Goal: Task Accomplishment & Management: Complete application form

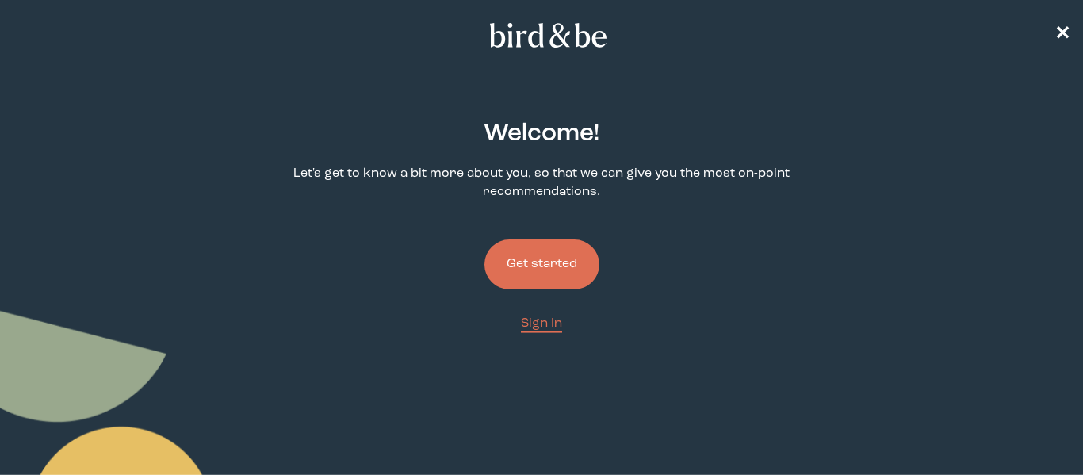
click at [539, 257] on button "Get started" at bounding box center [542, 264] width 115 height 50
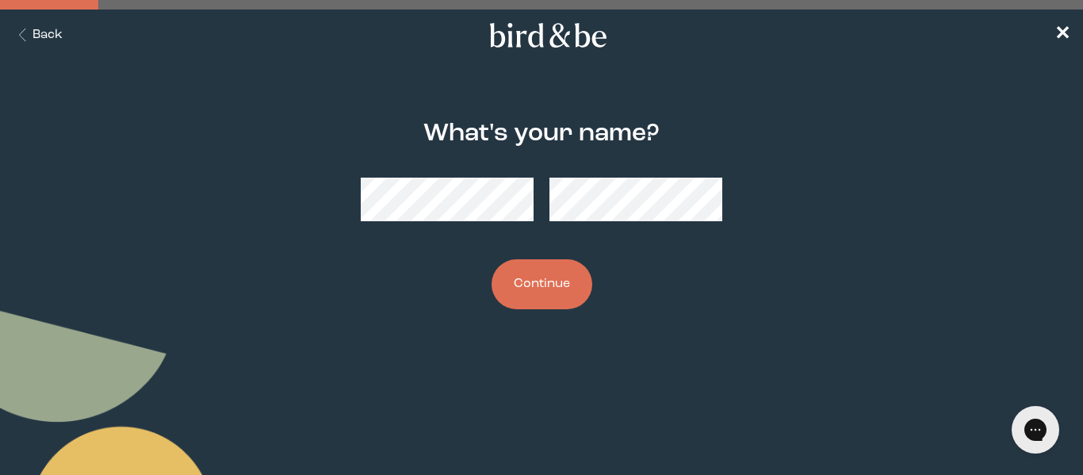
click at [569, 268] on button "Continue" at bounding box center [542, 284] width 101 height 50
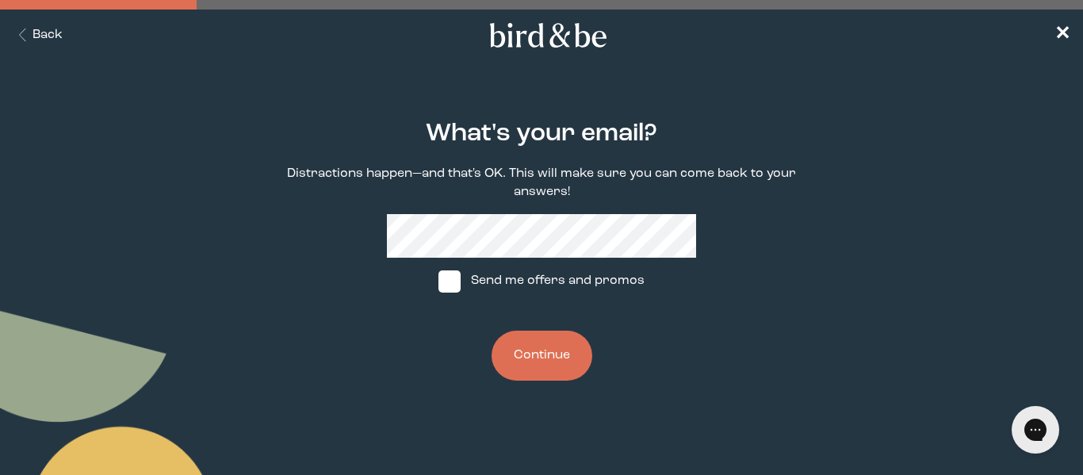
click at [455, 274] on span at bounding box center [450, 281] width 22 height 22
click at [439, 281] on input "Send me offers and promos" at bounding box center [438, 281] width 1 height 1
checkbox input "true"
click at [563, 362] on button "Continue" at bounding box center [542, 356] width 101 height 50
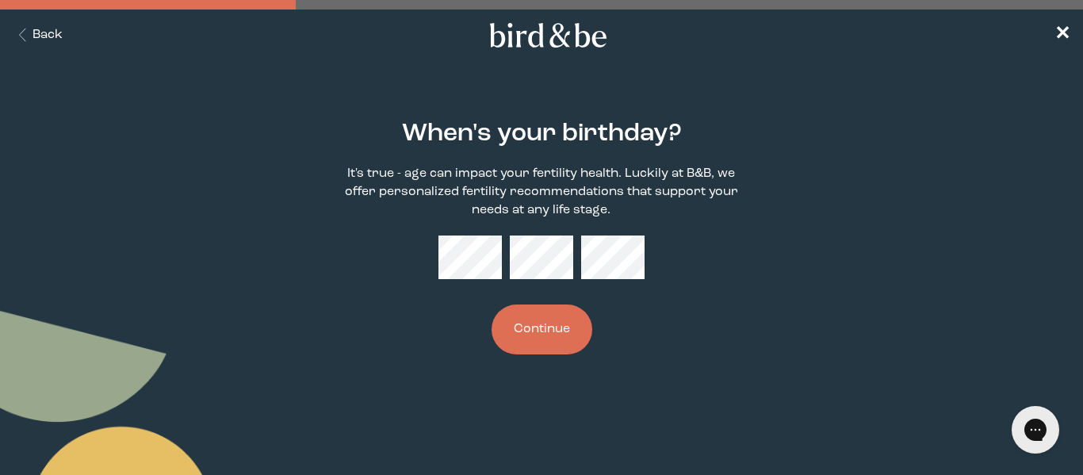
click at [518, 342] on button "Continue" at bounding box center [542, 330] width 101 height 50
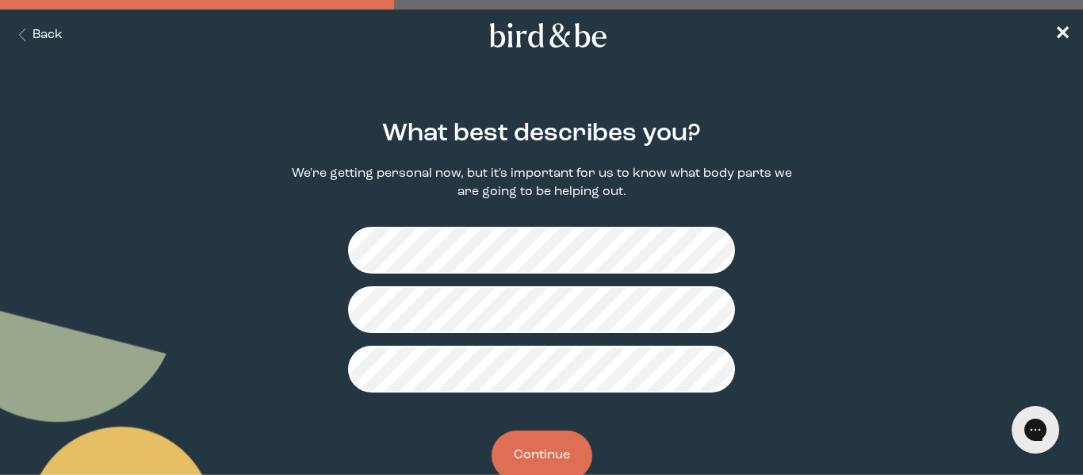
click at [548, 438] on button "Continue" at bounding box center [542, 456] width 101 height 50
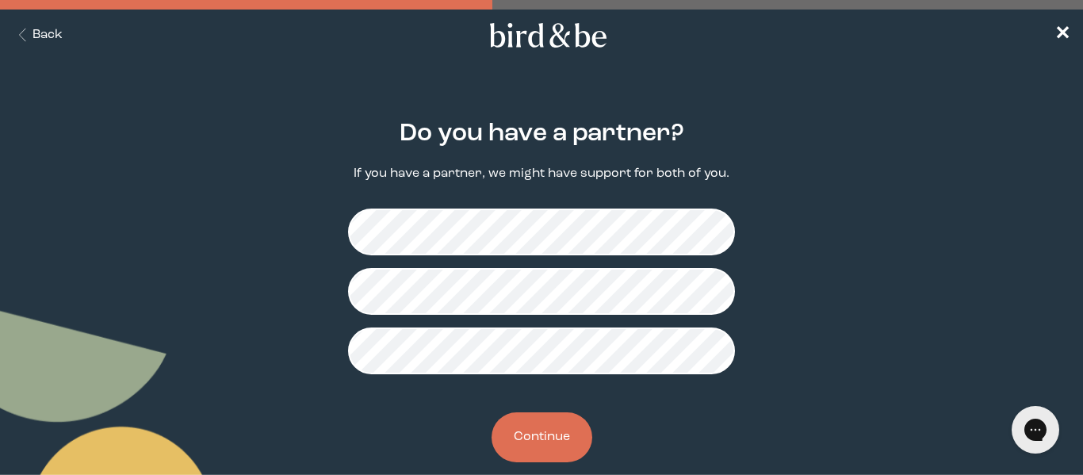
click at [548, 424] on button "Continue" at bounding box center [542, 437] width 101 height 50
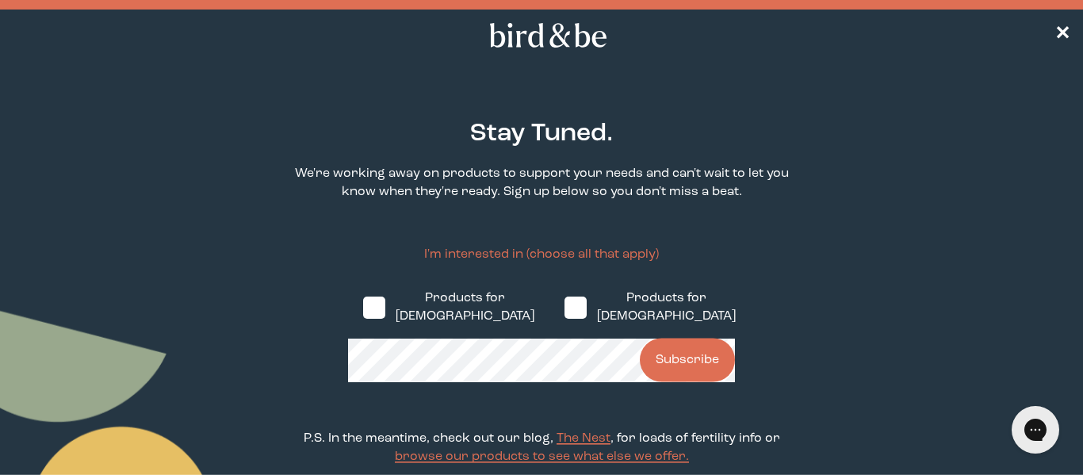
click at [562, 312] on label "Products for [DEMOGRAPHIC_DATA]" at bounding box center [650, 308] width 201 height 62
click at [564, 308] on input "Products for [DEMOGRAPHIC_DATA]" at bounding box center [564, 307] width 1 height 1
checkbox input "true"
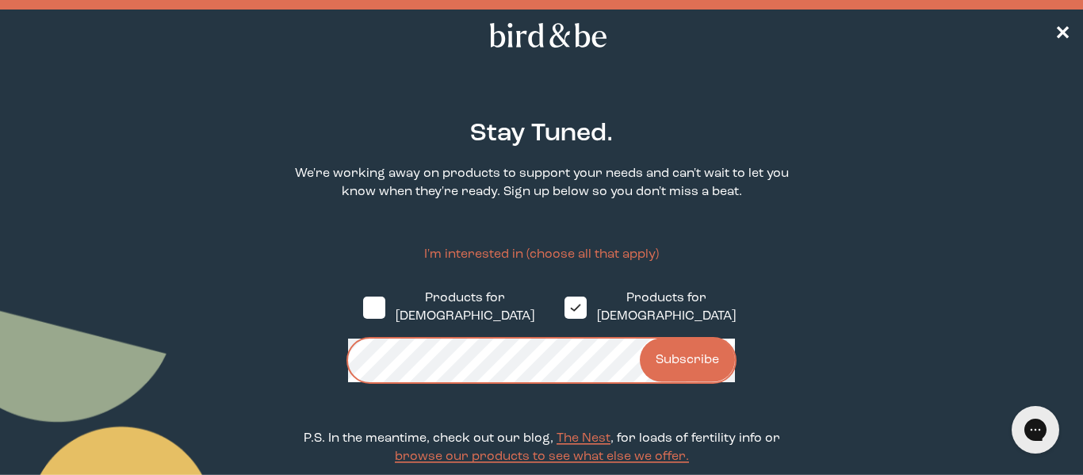
click at [722, 339] on button "Subscribe" at bounding box center [687, 361] width 95 height 44
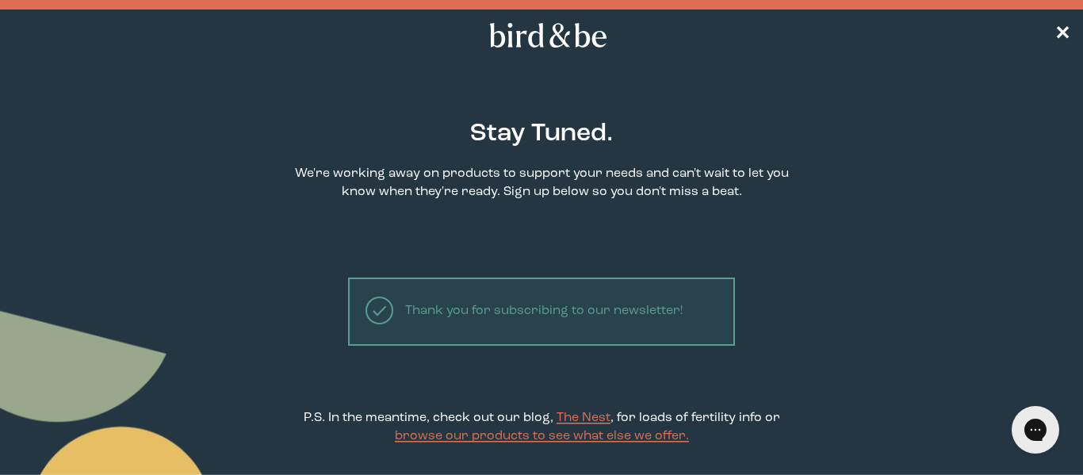
click at [765, 259] on div "Stay Tuned. We're working away on products to support your needs and can't wait…" at bounding box center [542, 306] width 516 height 425
click at [1063, 33] on span "✕" at bounding box center [1063, 35] width 16 height 19
